Goal: Transaction & Acquisition: Book appointment/travel/reservation

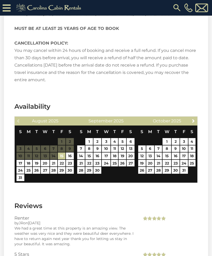
scroll to position [1033, 0]
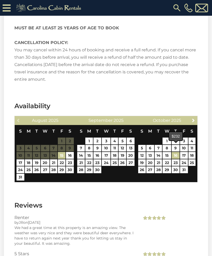
click at [175, 152] on link "16" at bounding box center [176, 155] width 8 height 7
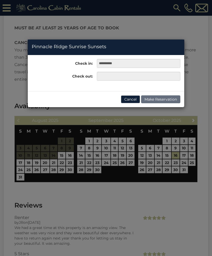
click at [167, 153] on div "**********" at bounding box center [106, 128] width 212 height 256
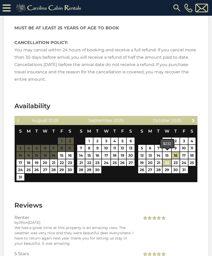
click at [167, 159] on link "22" at bounding box center [167, 162] width 8 height 7
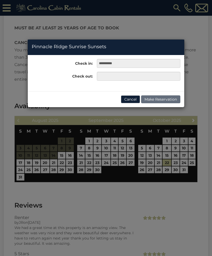
click at [175, 147] on div "**********" at bounding box center [106, 128] width 212 height 256
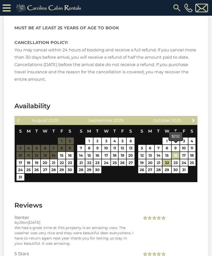
click at [177, 152] on link "16" at bounding box center [176, 155] width 8 height 7
type input "**********"
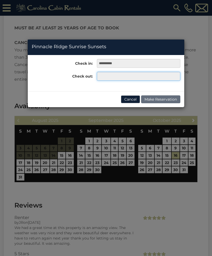
click at [113, 77] on input "text" at bounding box center [139, 76] width 84 height 9
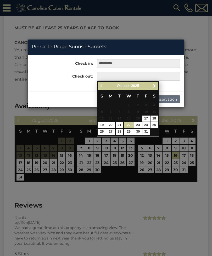
click at [130, 123] on link "22" at bounding box center [129, 125] width 10 height 6
type input "**********"
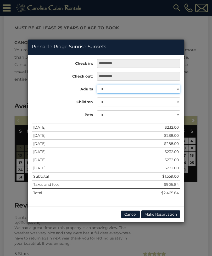
click at [176, 88] on select "* * * * * * * * * ** ** **" at bounding box center [139, 89] width 84 height 9
select select "*"
click at [192, 228] on div "**********" at bounding box center [106, 128] width 212 height 256
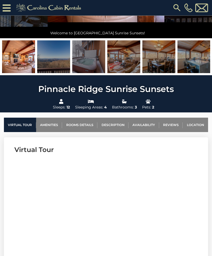
scroll to position [0, 0]
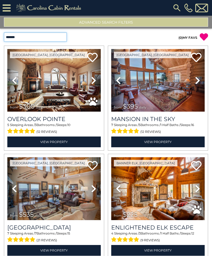
click at [64, 38] on select "**********" at bounding box center [35, 36] width 63 height 9
click at [115, 24] on button "Advanced Search Filters" at bounding box center [106, 22] width 204 height 9
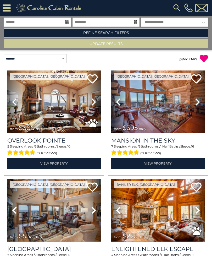
click at [64, 19] on input "text" at bounding box center [37, 22] width 67 height 9
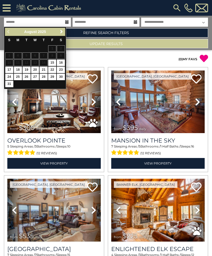
click at [60, 34] on link "Next" at bounding box center [61, 32] width 7 height 7
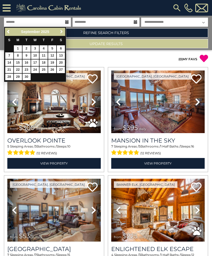
click at [60, 33] on span "Next" at bounding box center [61, 32] width 4 height 4
click at [44, 61] on link "16" at bounding box center [44, 62] width 8 height 7
type input "********"
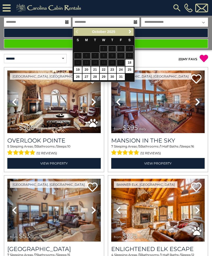
click at [103, 68] on link "22" at bounding box center [104, 70] width 8 height 7
type input "********"
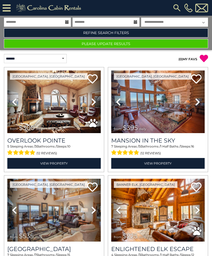
click at [203, 23] on select "**********" at bounding box center [174, 22] width 67 height 9
click at [117, 43] on button "Please Update Results" at bounding box center [106, 43] width 204 height 9
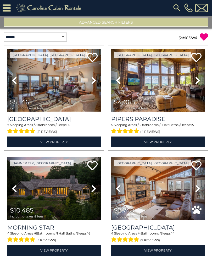
click at [130, 25] on button "Advanced Search Filters" at bounding box center [106, 22] width 204 height 9
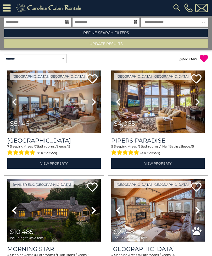
click at [120, 35] on link "Refine Search Filters" at bounding box center [106, 32] width 204 height 9
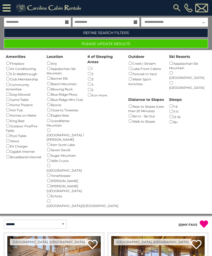
click at [110, 43] on button "Please Update Results" at bounding box center [106, 43] width 204 height 9
click at [114, 43] on button "Please Update Results" at bounding box center [106, 43] width 204 height 9
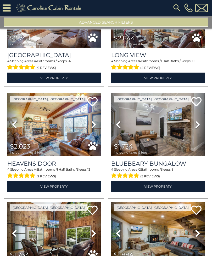
scroll to position [72, 0]
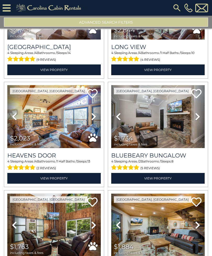
click at [67, 137] on img at bounding box center [54, 116] width 94 height 63
click at [184, 130] on img at bounding box center [158, 116] width 94 height 63
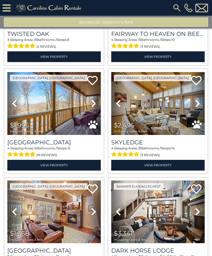
scroll to position [302, 0]
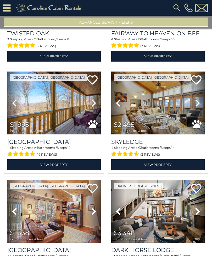
click at [182, 118] on img at bounding box center [158, 103] width 94 height 63
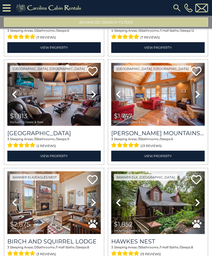
scroll to position [528, 0]
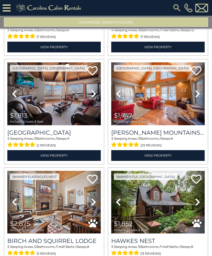
click at [176, 105] on img at bounding box center [158, 93] width 94 height 63
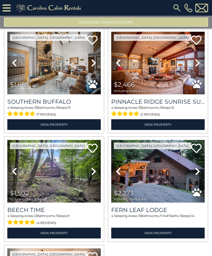
scroll to position [884, 0]
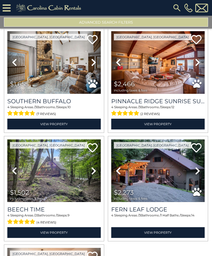
click at [61, 80] on img at bounding box center [54, 62] width 94 height 63
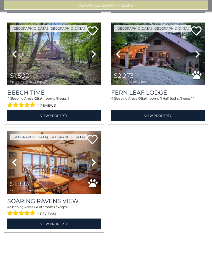
scroll to position [0, 0]
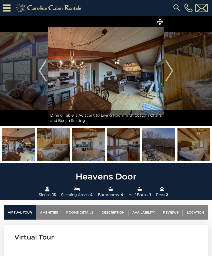
click at [170, 70] on img "Next" at bounding box center [170, 70] width 8 height 21
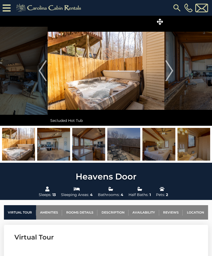
click at [170, 74] on img "Next" at bounding box center [170, 70] width 8 height 21
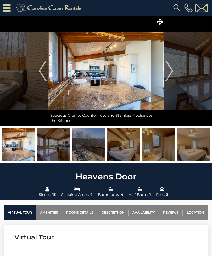
click at [171, 73] on img "Next" at bounding box center [170, 70] width 8 height 21
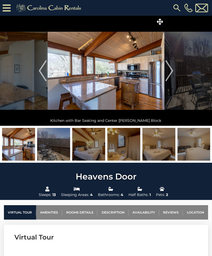
click at [173, 72] on img "Next" at bounding box center [170, 70] width 8 height 21
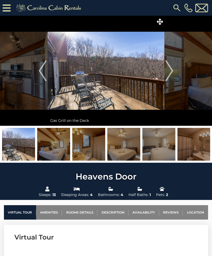
click at [173, 71] on img "Next" at bounding box center [170, 70] width 8 height 21
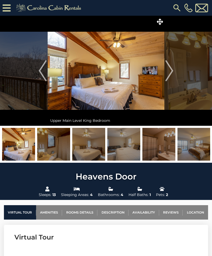
click at [171, 73] on img "Next" at bounding box center [170, 70] width 8 height 21
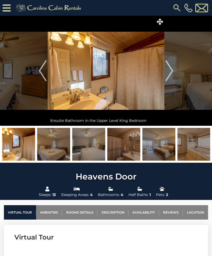
click at [170, 72] on img "Next" at bounding box center [170, 70] width 8 height 21
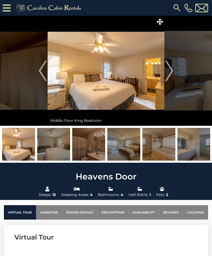
click at [171, 72] on img "Next" at bounding box center [170, 70] width 8 height 21
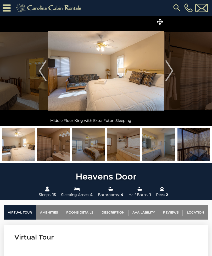
click at [174, 71] on button "Next" at bounding box center [170, 71] width 10 height 110
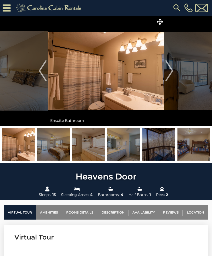
click at [170, 71] on img "Next" at bounding box center [170, 70] width 8 height 21
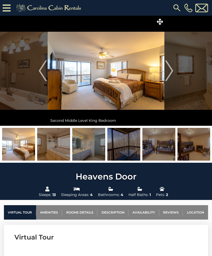
click at [174, 71] on button "Next" at bounding box center [170, 71] width 10 height 110
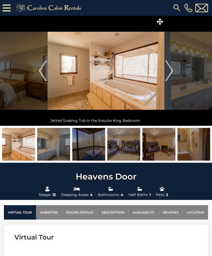
click at [174, 70] on button "Next" at bounding box center [170, 71] width 10 height 110
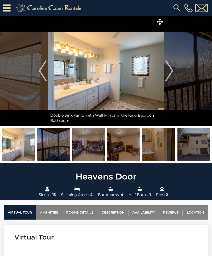
click at [174, 70] on button "Next" at bounding box center [170, 71] width 10 height 110
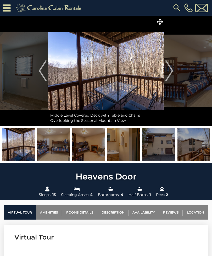
click at [171, 71] on img "Next" at bounding box center [170, 70] width 8 height 21
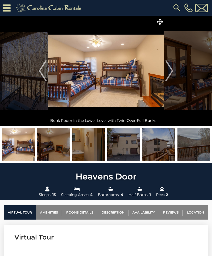
click at [170, 73] on img "Next" at bounding box center [170, 70] width 8 height 21
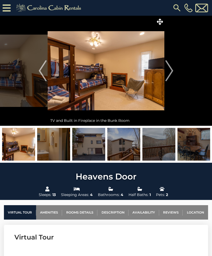
click at [171, 73] on img "Next" at bounding box center [170, 70] width 8 height 21
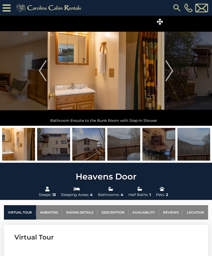
click at [173, 73] on img "Next" at bounding box center [170, 70] width 8 height 21
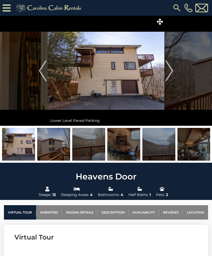
click at [171, 72] on img "Next" at bounding box center [170, 70] width 8 height 21
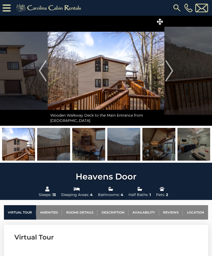
click at [173, 71] on img "Next" at bounding box center [170, 70] width 8 height 21
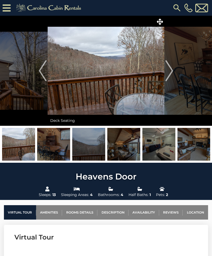
click at [171, 71] on img "Next" at bounding box center [170, 70] width 8 height 21
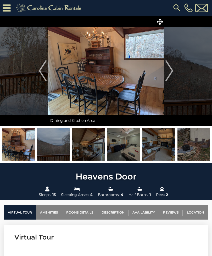
click at [173, 71] on img "Next" at bounding box center [170, 70] width 8 height 21
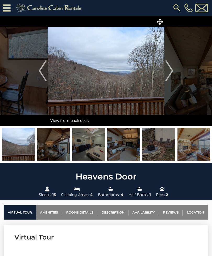
click at [171, 72] on img "Next" at bounding box center [170, 70] width 8 height 21
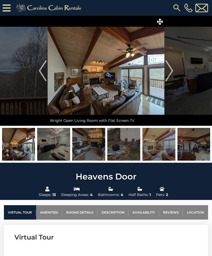
click at [174, 72] on button "Next" at bounding box center [170, 71] width 10 height 110
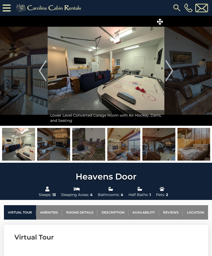
click at [172, 75] on img "Next" at bounding box center [170, 70] width 8 height 21
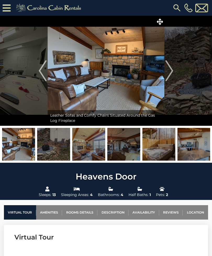
click at [173, 74] on img "Next" at bounding box center [170, 70] width 8 height 21
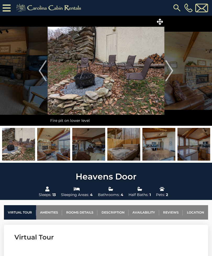
click at [169, 72] on img "Next" at bounding box center [170, 70] width 8 height 21
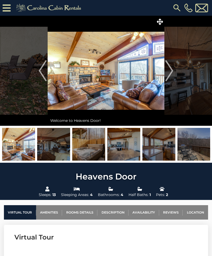
click at [172, 71] on img "Next" at bounding box center [170, 70] width 8 height 21
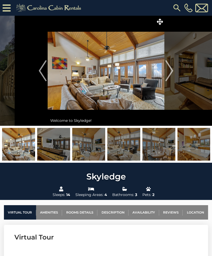
click at [168, 70] on img "Next" at bounding box center [170, 70] width 8 height 21
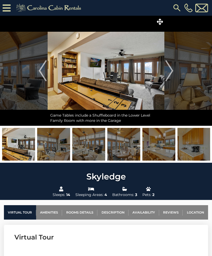
click at [173, 74] on img "Next" at bounding box center [170, 70] width 8 height 21
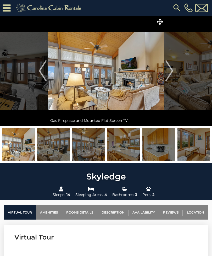
click at [171, 74] on img "Next" at bounding box center [170, 70] width 8 height 21
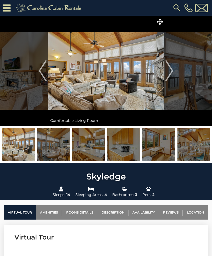
click at [172, 75] on img "Next" at bounding box center [170, 70] width 8 height 21
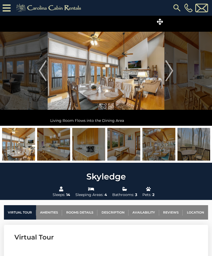
click at [172, 74] on img "Next" at bounding box center [170, 70] width 8 height 21
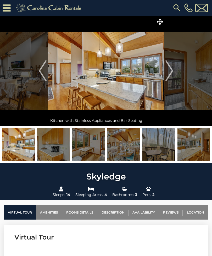
click at [172, 70] on img "Next" at bounding box center [170, 70] width 8 height 21
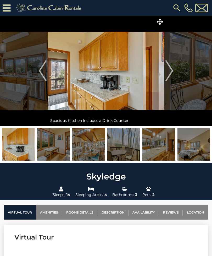
click at [174, 73] on button "Next" at bounding box center [170, 71] width 10 height 110
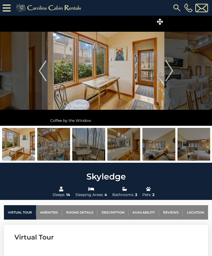
click at [172, 72] on img "Next" at bounding box center [170, 70] width 8 height 21
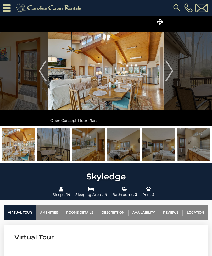
click at [173, 73] on img "Next" at bounding box center [170, 70] width 8 height 21
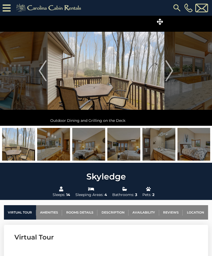
click at [172, 72] on img "Next" at bounding box center [170, 70] width 8 height 21
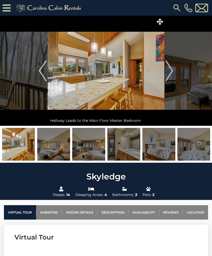
click at [171, 73] on img "Next" at bounding box center [170, 70] width 8 height 21
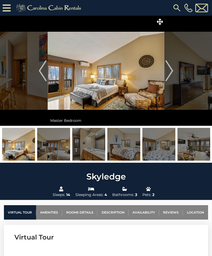
click at [172, 72] on img "Next" at bounding box center [170, 70] width 8 height 21
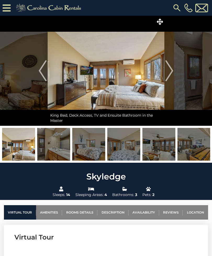
click at [173, 70] on img "Next" at bounding box center [170, 70] width 8 height 21
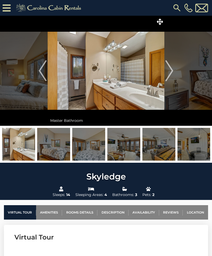
click at [173, 70] on img "Next" at bounding box center [170, 70] width 8 height 21
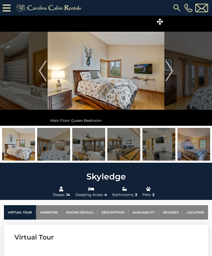
click at [174, 70] on button "Next" at bounding box center [170, 71] width 10 height 110
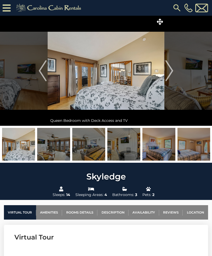
click at [174, 70] on button "Next" at bounding box center [170, 71] width 10 height 110
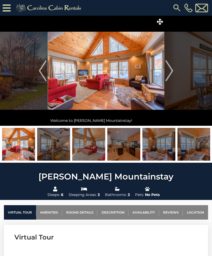
click at [169, 73] on img "Next" at bounding box center [170, 70] width 8 height 21
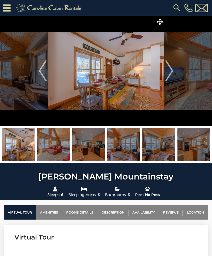
click at [173, 72] on img "Next" at bounding box center [170, 70] width 8 height 21
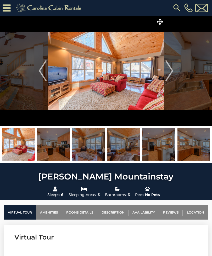
click at [172, 74] on img "Next" at bounding box center [170, 70] width 8 height 21
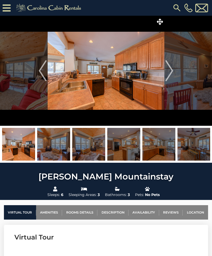
click at [171, 73] on img "Next" at bounding box center [170, 70] width 8 height 21
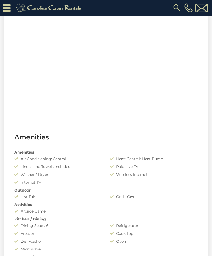
scroll to position [264, 0]
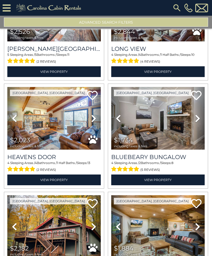
scroll to position [179, 0]
click at [62, 125] on img at bounding box center [54, 118] width 94 height 63
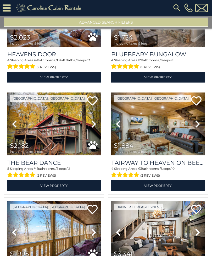
scroll to position [282, 0]
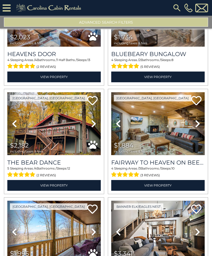
click at [65, 136] on img at bounding box center [54, 123] width 94 height 63
click at [182, 130] on img at bounding box center [158, 123] width 94 height 63
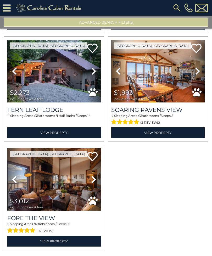
scroll to position [876, 0]
click at [68, 185] on img at bounding box center [54, 179] width 94 height 63
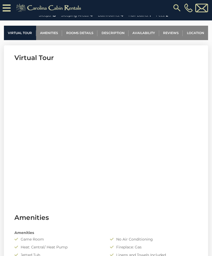
scroll to position [186, 0]
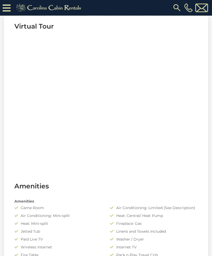
scroll to position [221, 0]
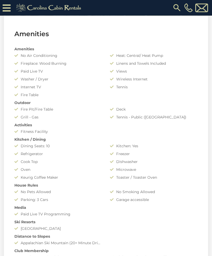
scroll to position [366, 0]
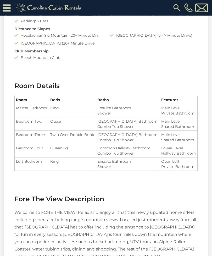
scroll to position [553, 0]
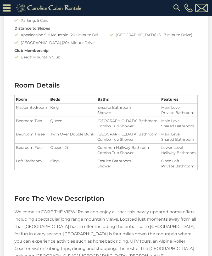
click at [186, 157] on td "Open Loft Private Bathroom" at bounding box center [179, 163] width 38 height 13
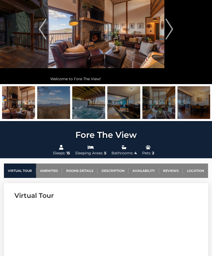
scroll to position [0, 0]
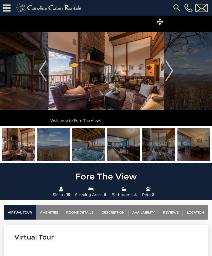
click at [172, 74] on img "Next" at bounding box center [170, 70] width 8 height 21
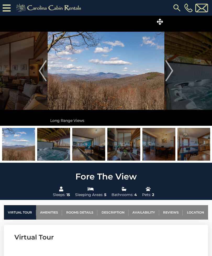
click at [171, 74] on img "Next" at bounding box center [170, 70] width 8 height 21
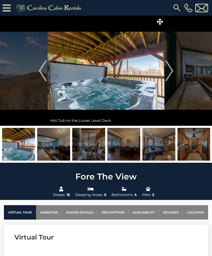
click at [173, 73] on img "Next" at bounding box center [170, 70] width 8 height 21
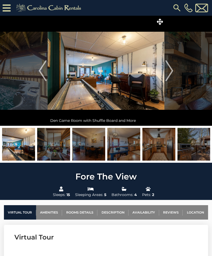
click at [170, 74] on img "Next" at bounding box center [170, 70] width 8 height 21
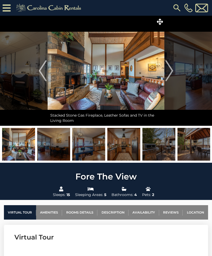
click at [171, 74] on img "Next" at bounding box center [170, 70] width 8 height 21
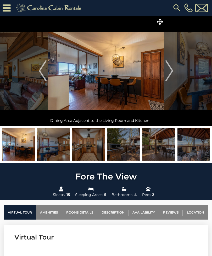
click at [173, 70] on img "Next" at bounding box center [170, 70] width 8 height 21
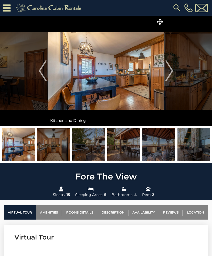
click at [172, 73] on img "Next" at bounding box center [170, 70] width 8 height 21
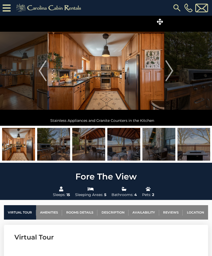
click at [169, 75] on img "Next" at bounding box center [170, 70] width 8 height 21
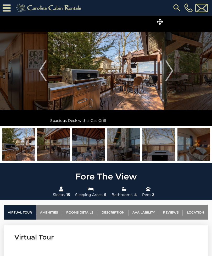
click at [174, 74] on button "Next" at bounding box center [170, 71] width 10 height 110
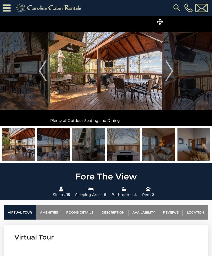
click at [174, 75] on button "Next" at bounding box center [170, 71] width 10 height 110
